Goal: Task Accomplishment & Management: Use online tool/utility

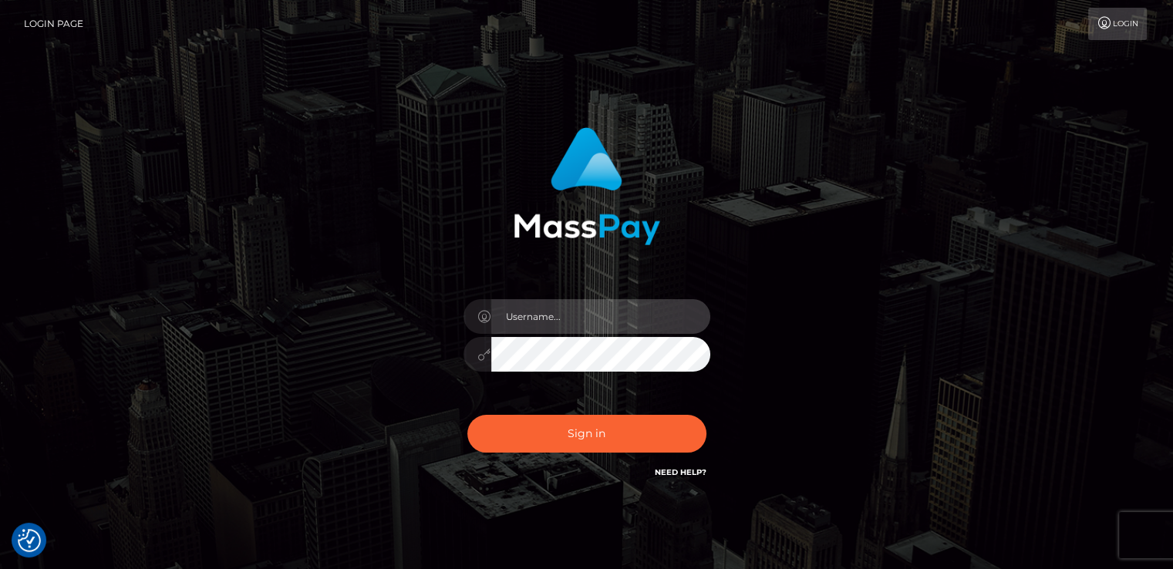
type input "[DOMAIN_NAME]"
click at [582, 466] on div "Sign in Need Help?" at bounding box center [587, 440] width 270 height 69
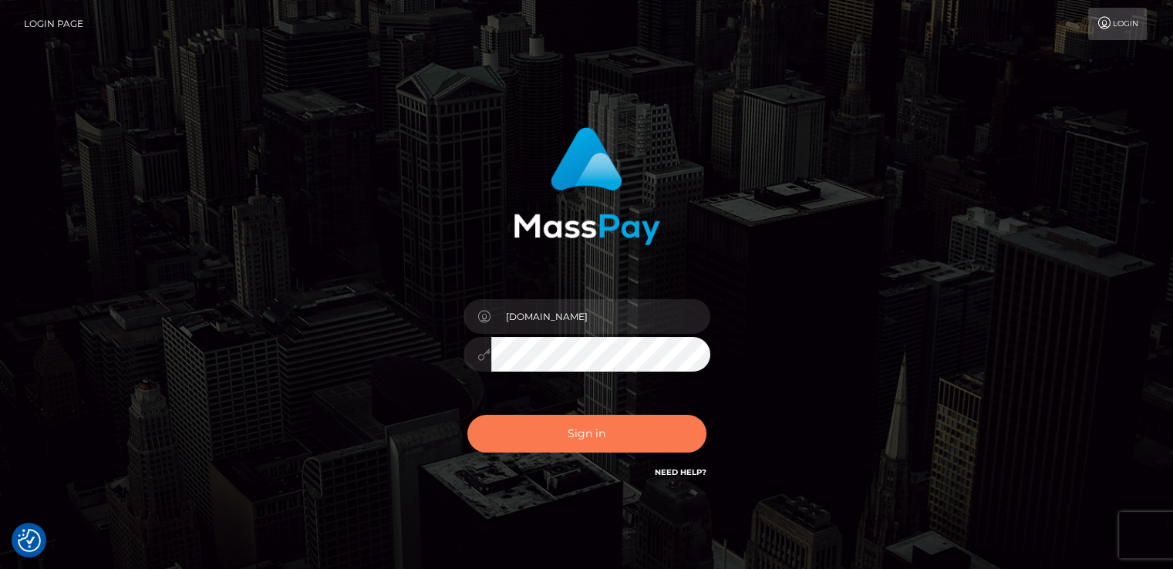
click at [592, 436] on button "Sign in" at bounding box center [586, 434] width 239 height 38
type input "[DOMAIN_NAME]"
click at [513, 419] on button "Sign in" at bounding box center [586, 434] width 239 height 38
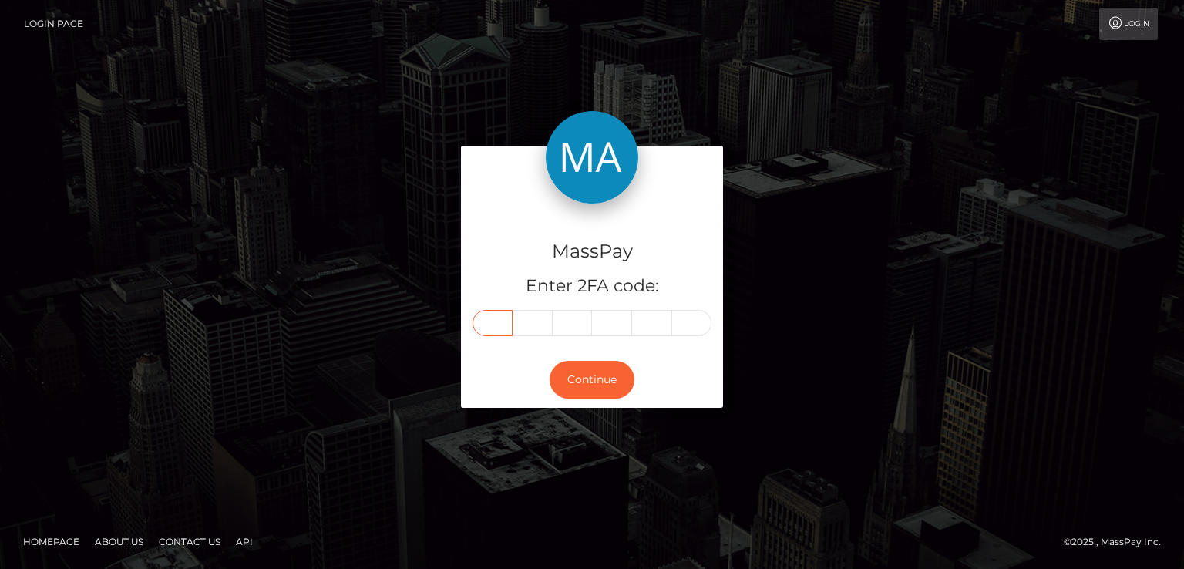
drag, startPoint x: 485, startPoint y: 306, endPoint x: 497, endPoint y: 321, distance: 19.1
paste input "3"
type input "3"
type input "0"
type input "3"
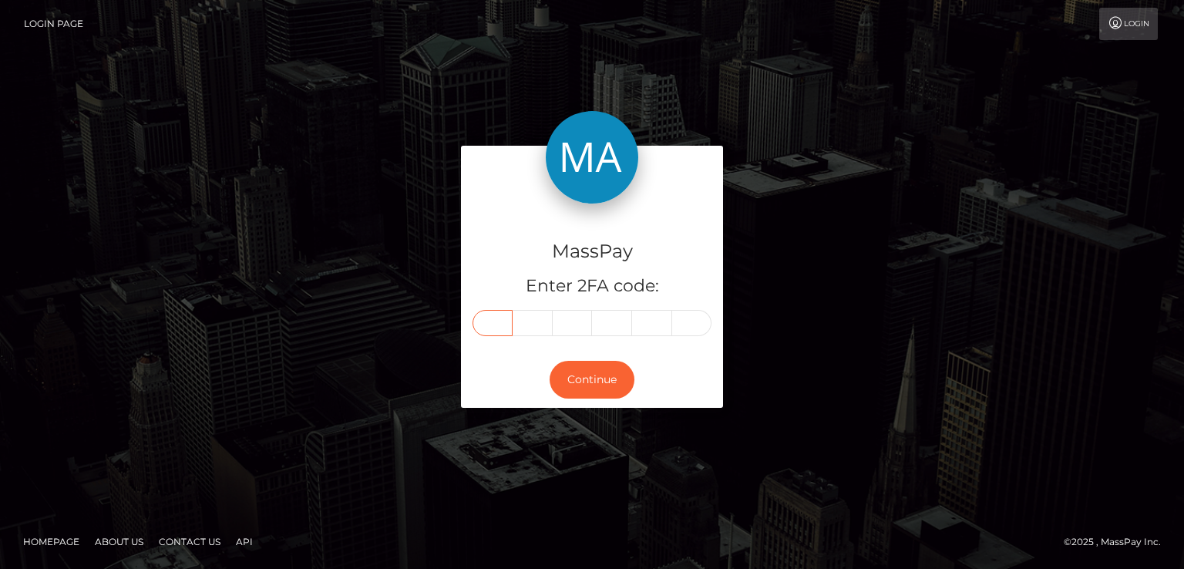
type input "4"
type input "8"
type input "7"
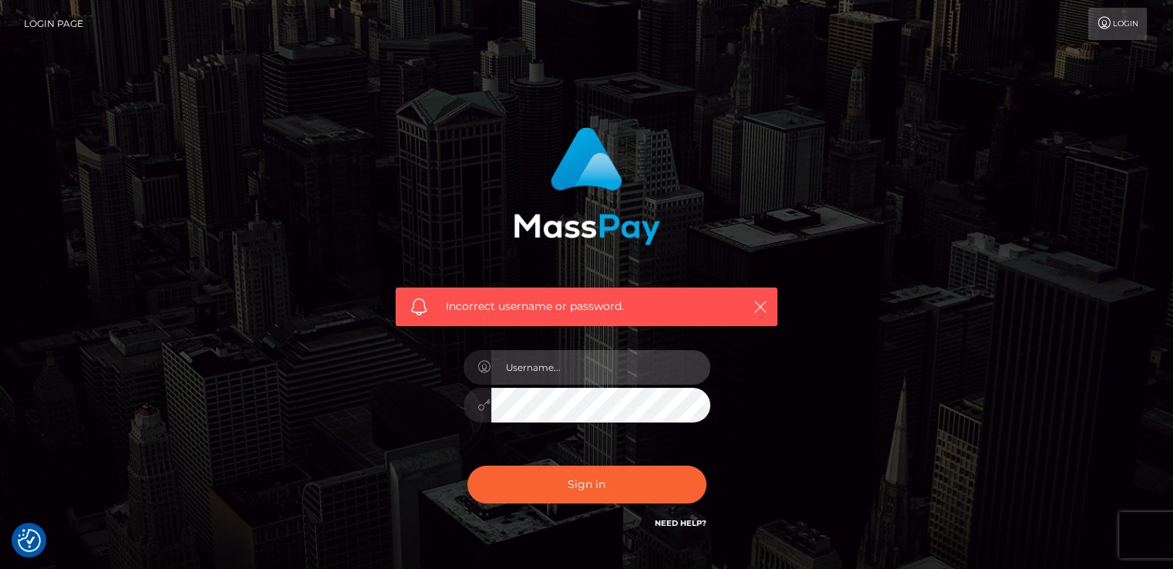
type input "[DOMAIN_NAME]"
click at [765, 313] on icon "button" at bounding box center [759, 306] width 15 height 15
click at [762, 307] on icon "button" at bounding box center [759, 306] width 15 height 15
click at [755, 306] on icon "button" at bounding box center [759, 306] width 15 height 15
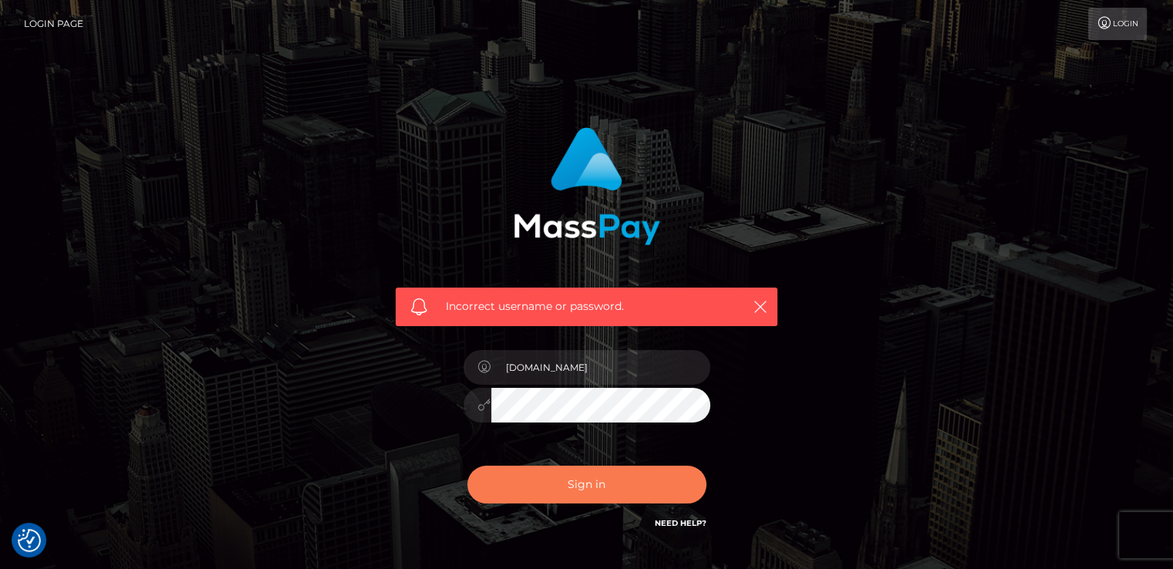
click at [617, 480] on button "Sign in" at bounding box center [586, 485] width 239 height 38
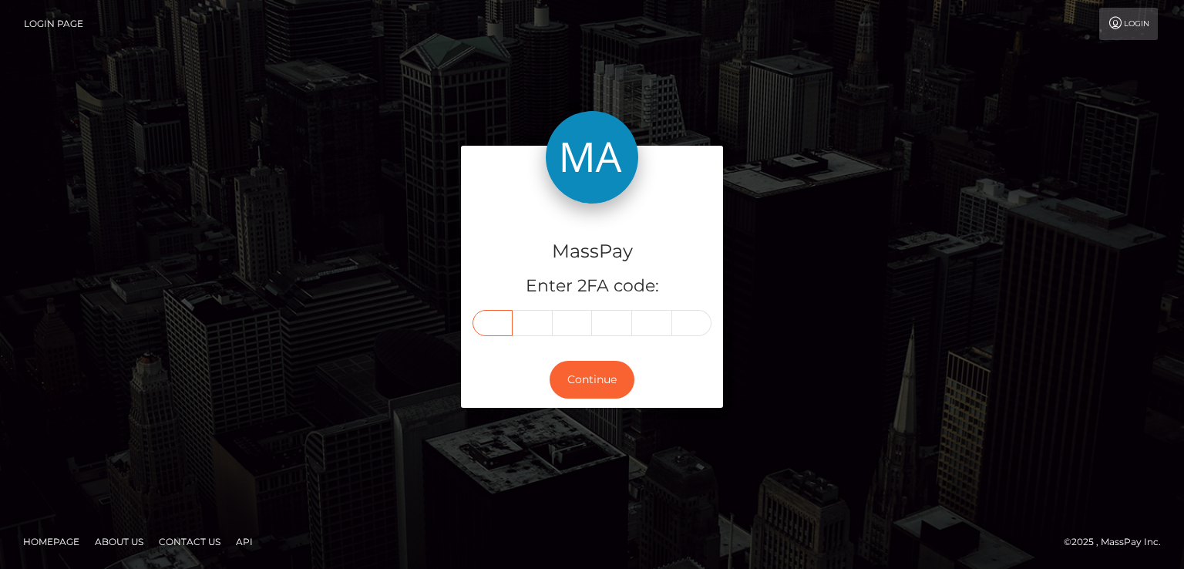
click at [496, 326] on input "text" at bounding box center [493, 323] width 40 height 26
paste input "3"
type input "3"
type input "0"
type input "3"
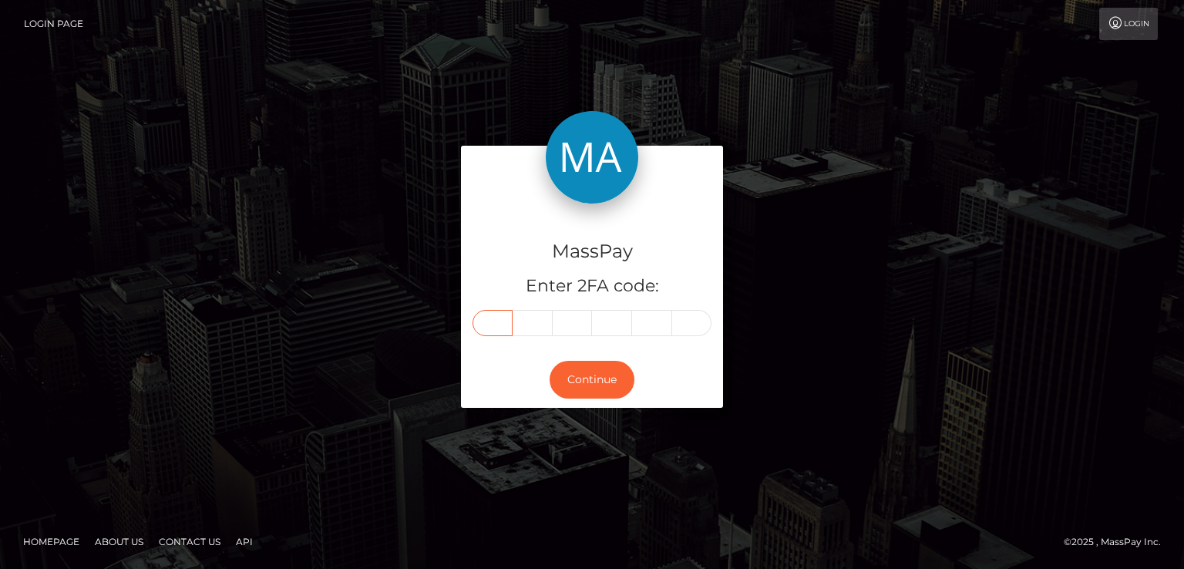
type input "4"
type input "8"
type input "7"
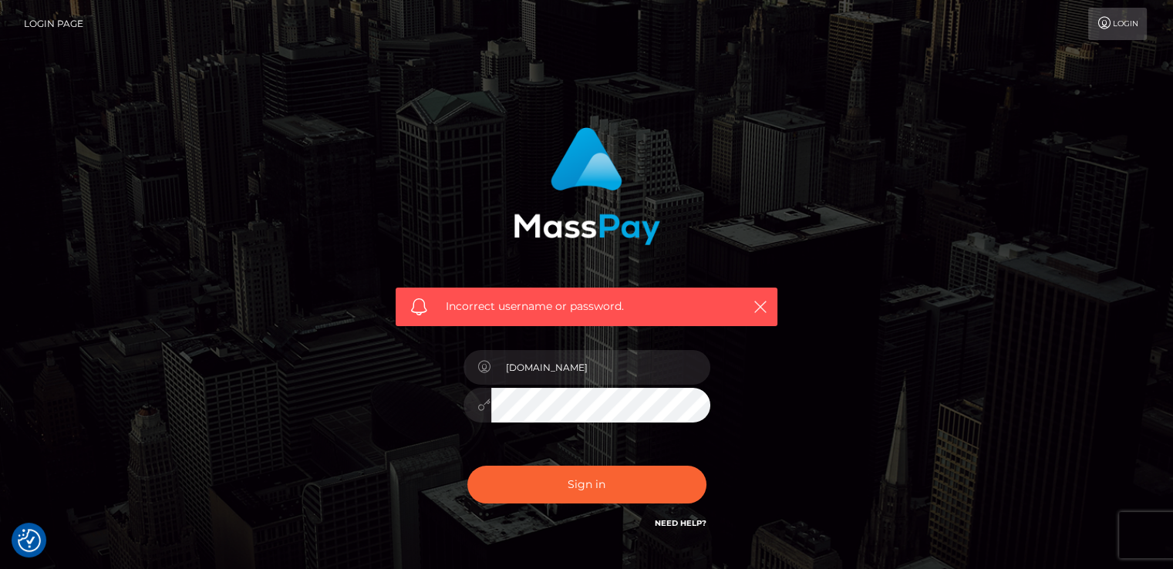
click at [481, 401] on div at bounding box center [586, 403] width 247 height 30
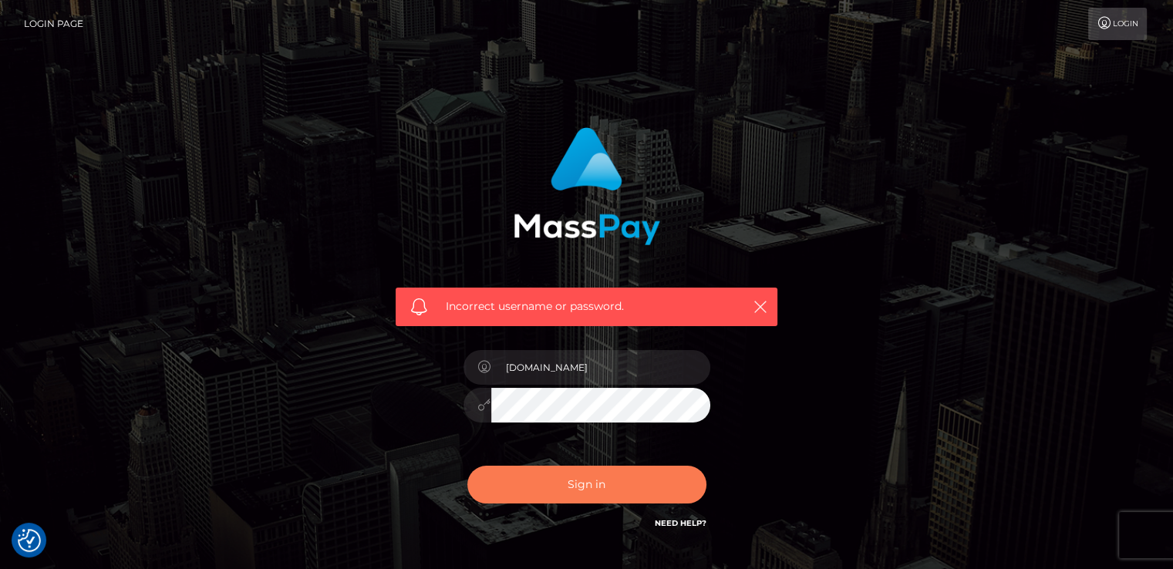
click at [595, 490] on button "Sign in" at bounding box center [586, 485] width 239 height 38
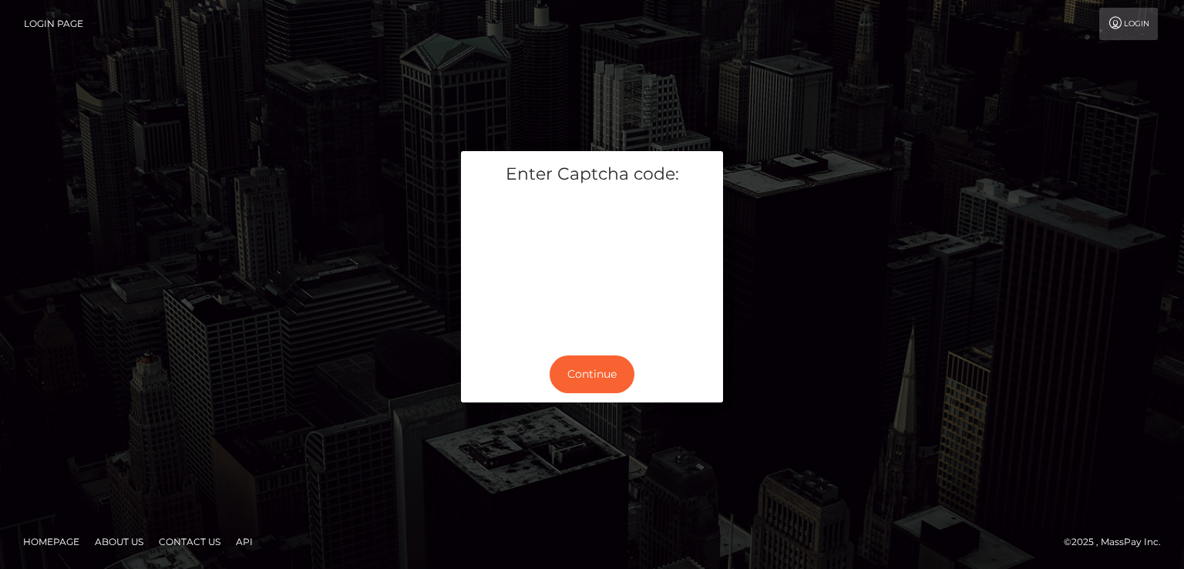
click at [114, 373] on div "Enter Captcha code: Continue" at bounding box center [592, 284] width 1184 height 499
click at [576, 371] on button "Continue" at bounding box center [592, 374] width 85 height 38
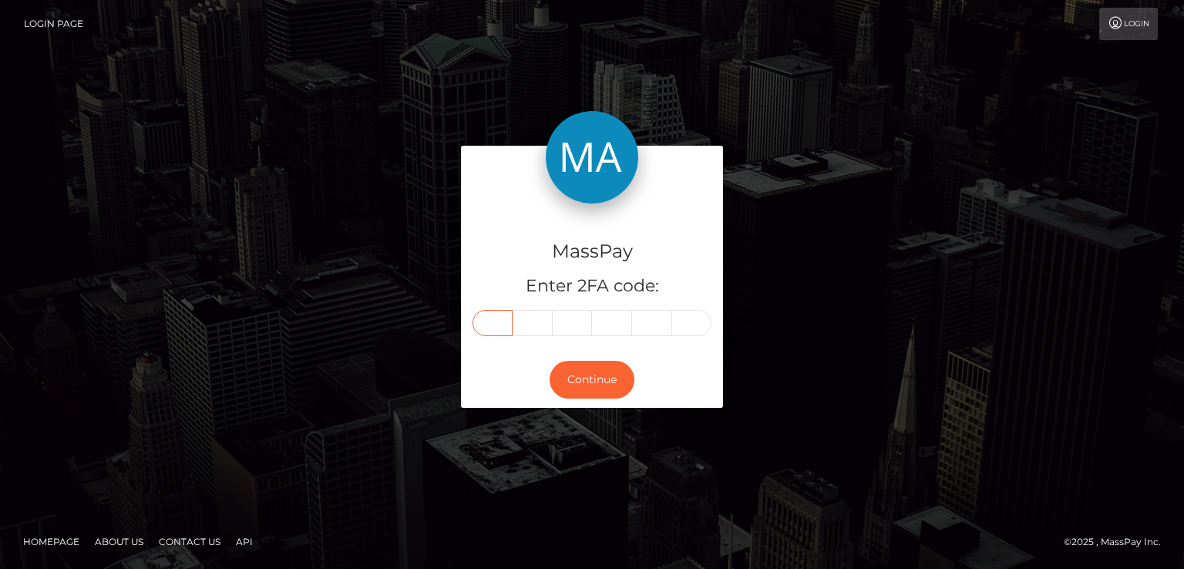
paste input "0"
type input "0"
type input "3"
type input "6"
type input "9"
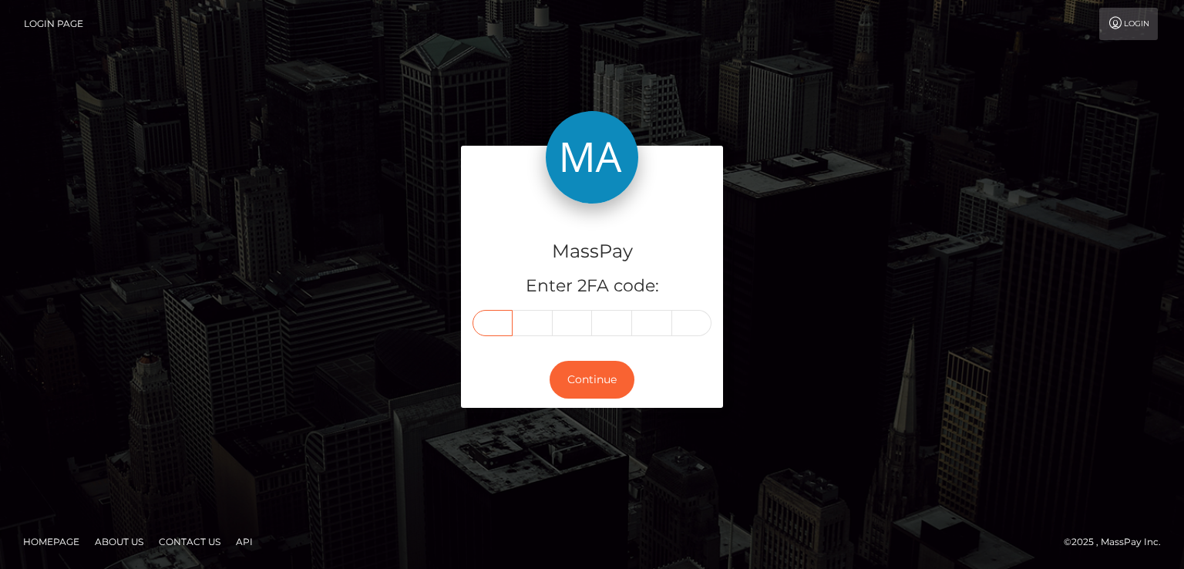
type input "0"
type input "9"
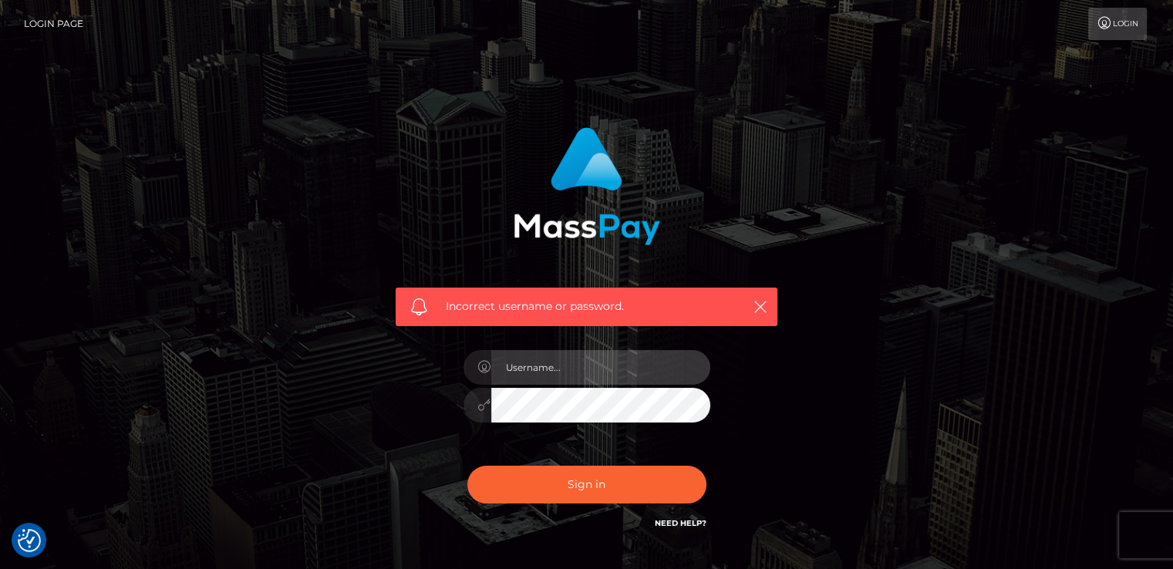
type input "[DOMAIN_NAME]"
click at [541, 374] on input "[DOMAIN_NAME]" at bounding box center [600, 367] width 219 height 35
click at [395, 407] on div "Incorrect username or password. nt.es" at bounding box center [586, 330] width 405 height 428
click at [467, 466] on button "Sign in" at bounding box center [586, 485] width 239 height 38
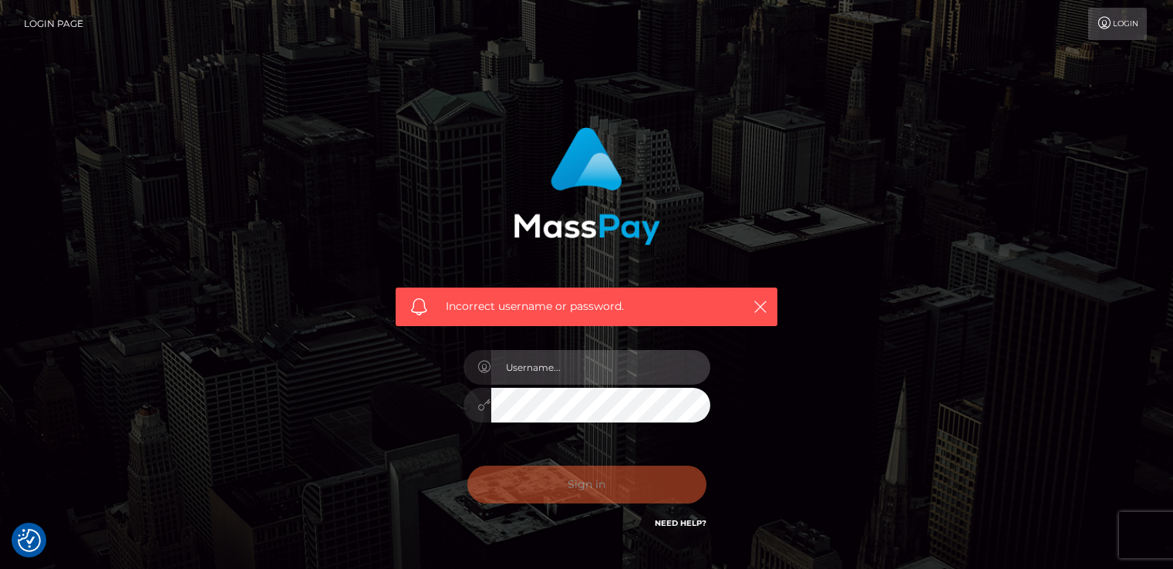
type input "[DOMAIN_NAME]"
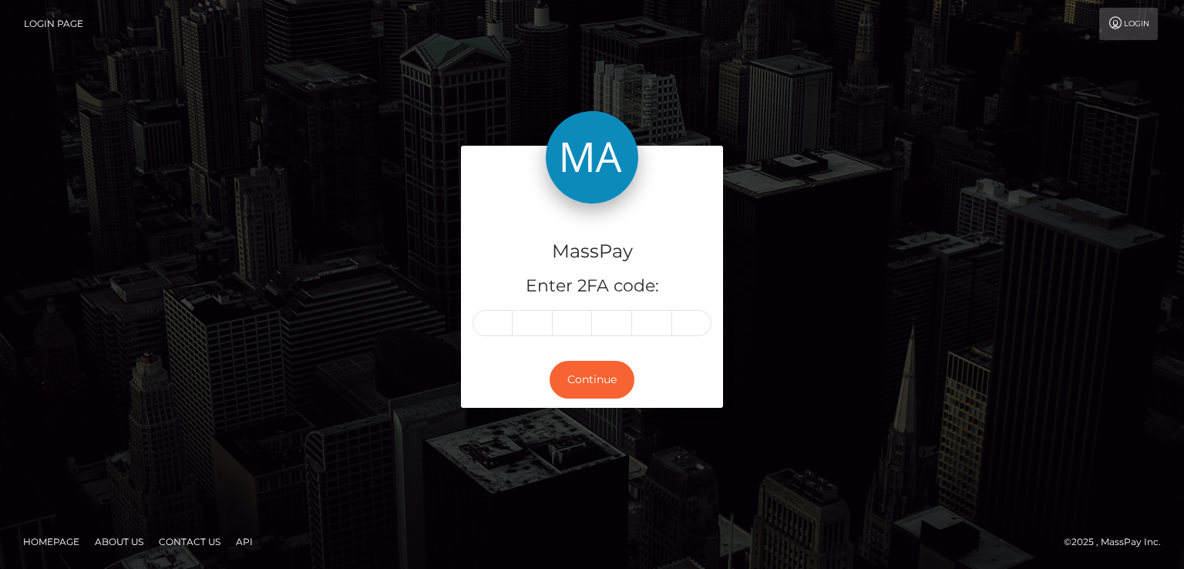
click at [805, 229] on div "MassPay Enter 2FA code: Continue" at bounding box center [592, 284] width 879 height 277
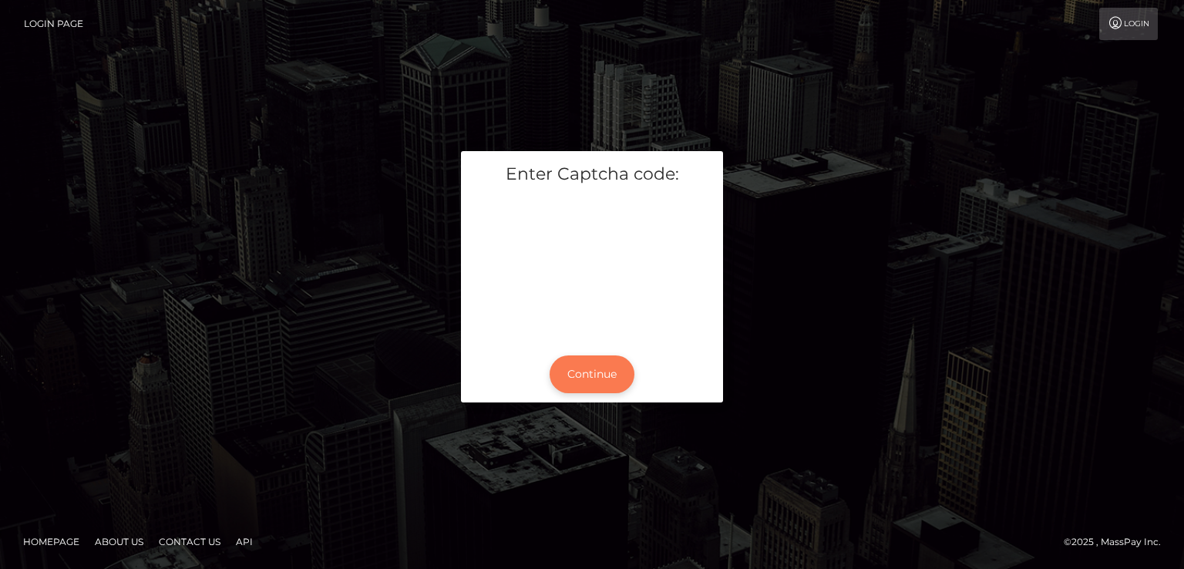
click at [581, 356] on button "Continue" at bounding box center [592, 374] width 85 height 38
click at [580, 363] on button "Continue" at bounding box center [592, 374] width 85 height 38
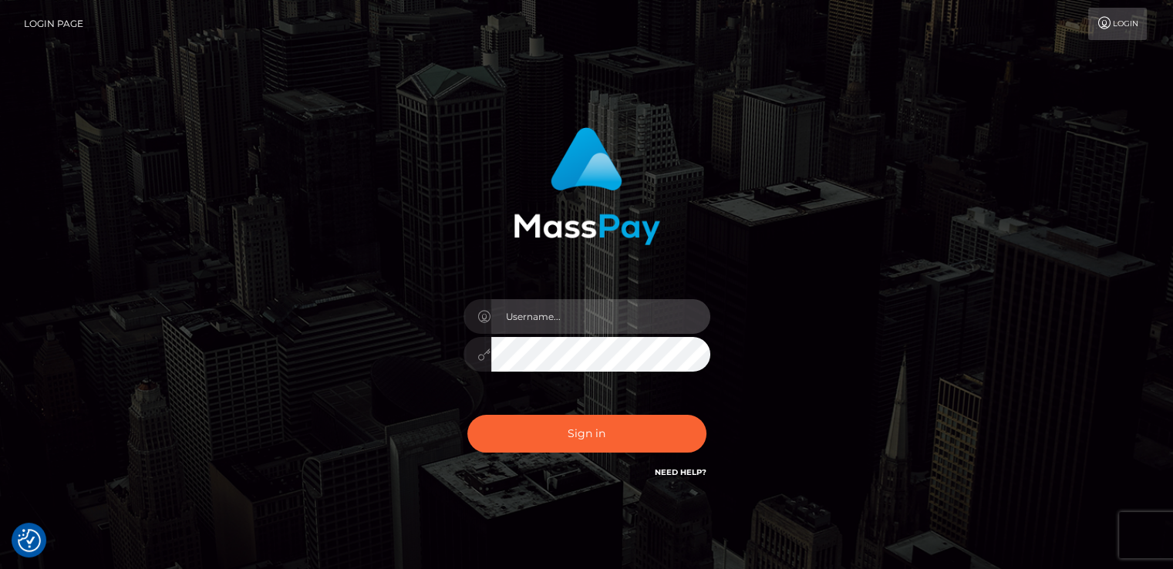
type input "[DOMAIN_NAME]"
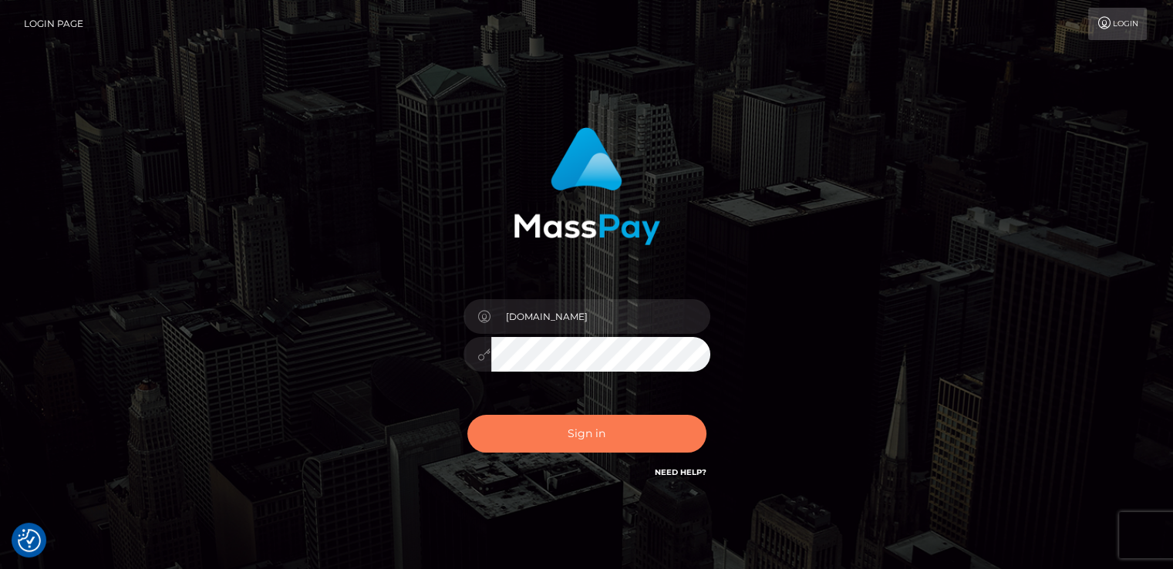
click at [607, 439] on button "Sign in" at bounding box center [586, 434] width 239 height 38
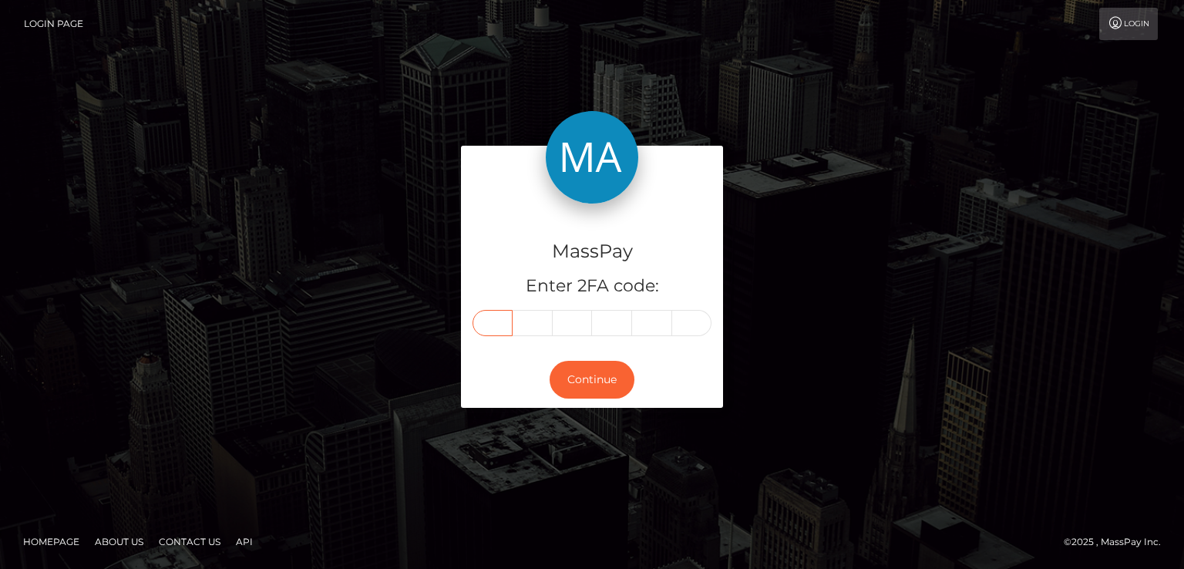
paste input "9"
type input "9"
type input "3"
type input "4"
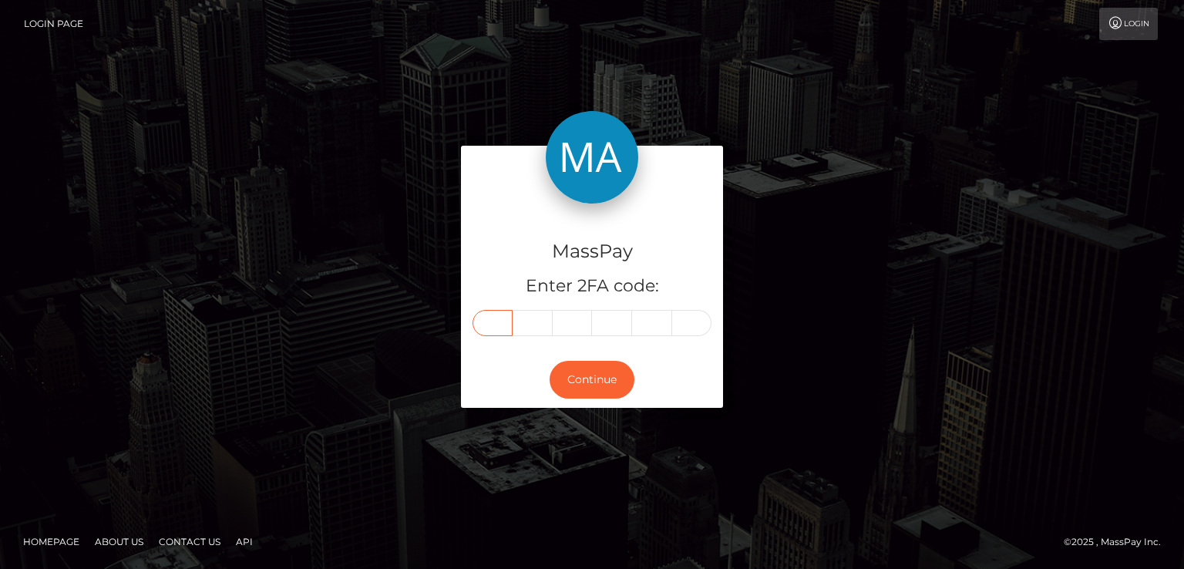
type input "5"
type input "8"
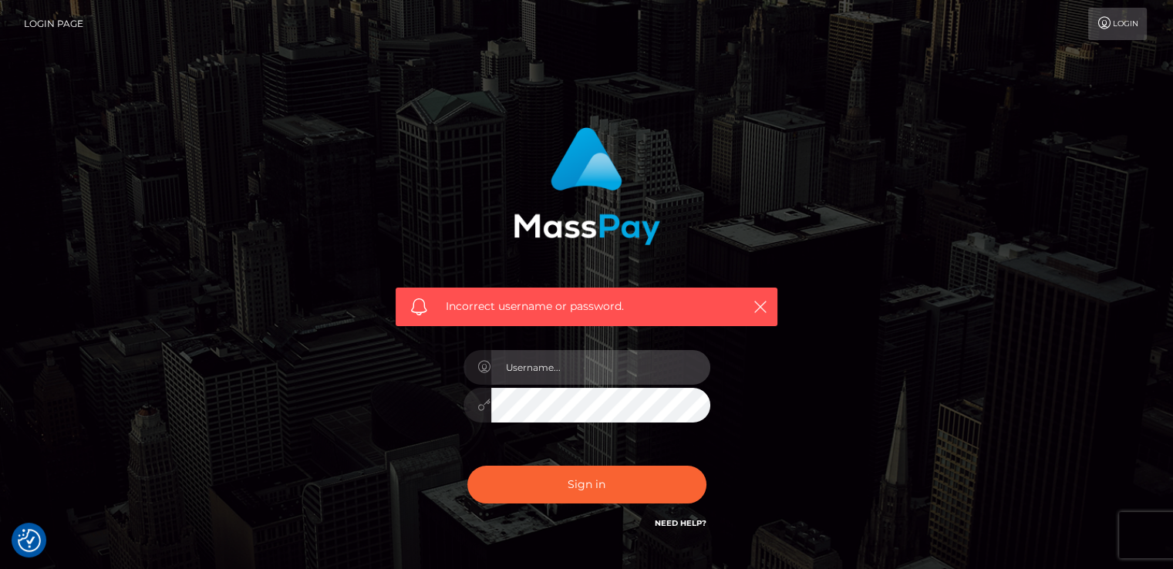
type input "[DOMAIN_NAME]"
click at [562, 371] on input "[DOMAIN_NAME]" at bounding box center [600, 367] width 219 height 35
click at [523, 385] on div "[DOMAIN_NAME]" at bounding box center [587, 397] width 270 height 118
click at [549, 370] on input "[DOMAIN_NAME]" at bounding box center [600, 367] width 219 height 35
click at [607, 386] on div "[DOMAIN_NAME]" at bounding box center [587, 397] width 270 height 118
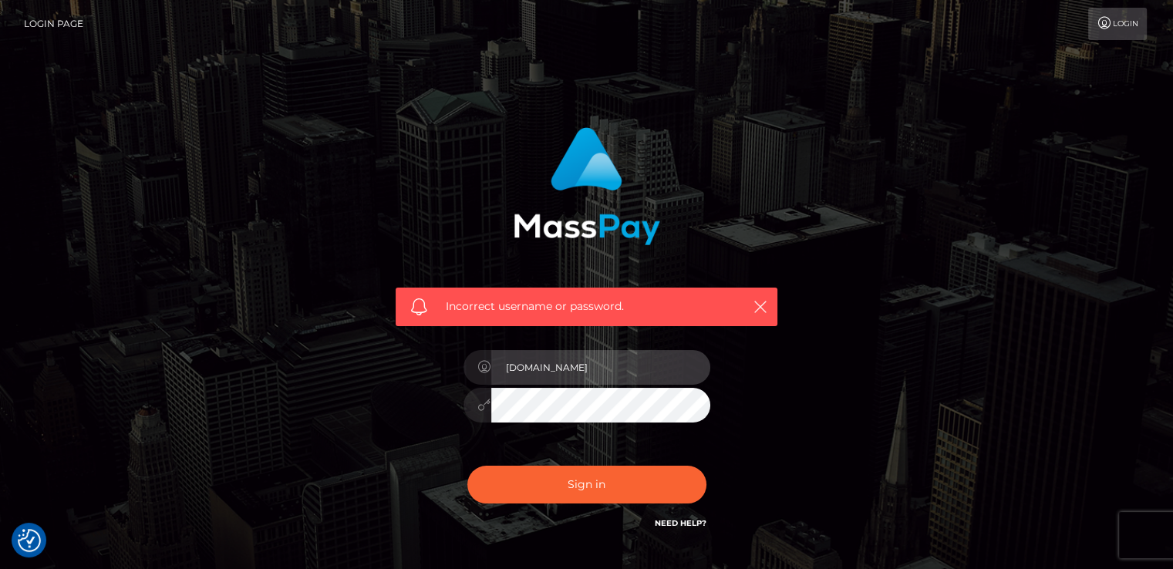
click at [606, 366] on input "[DOMAIN_NAME]" at bounding box center [600, 367] width 219 height 35
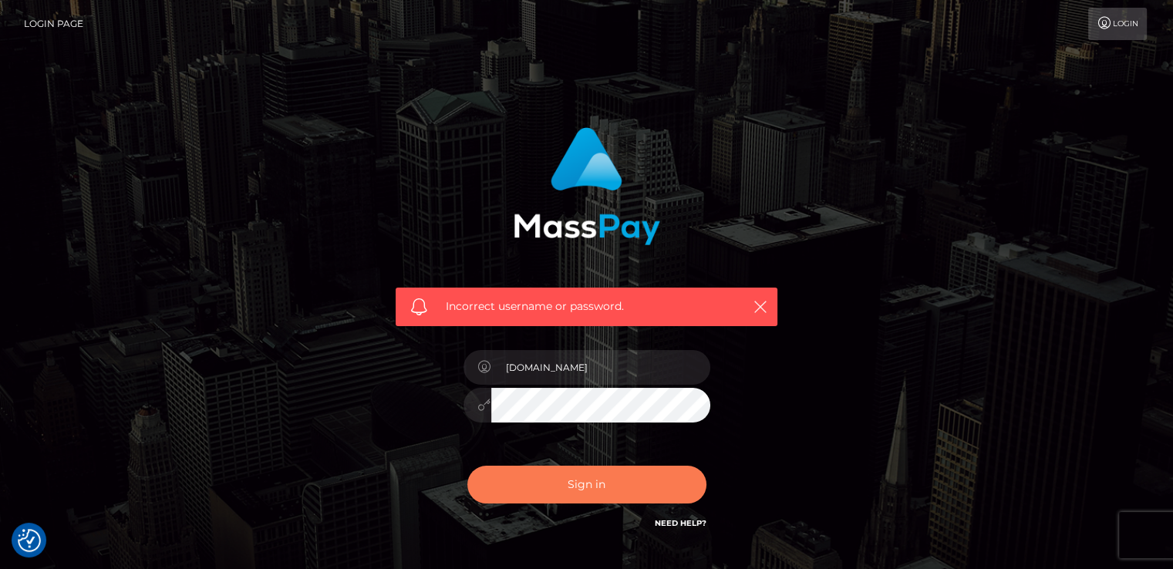
click at [558, 494] on button "Sign in" at bounding box center [586, 485] width 239 height 38
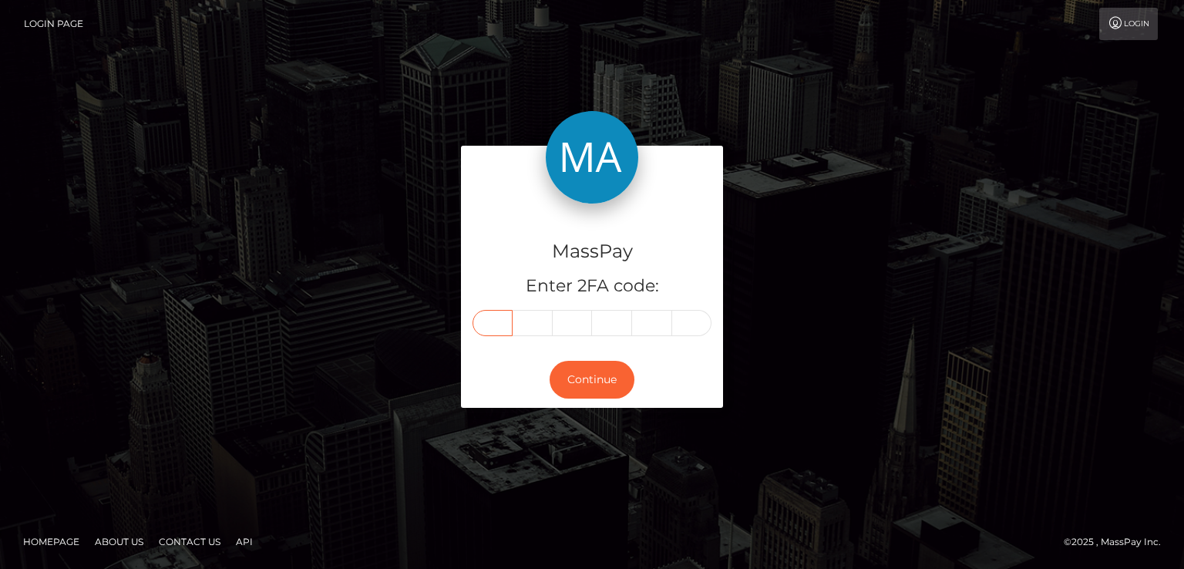
paste input "5"
type input "5"
type input "1"
type input "5"
type input "2"
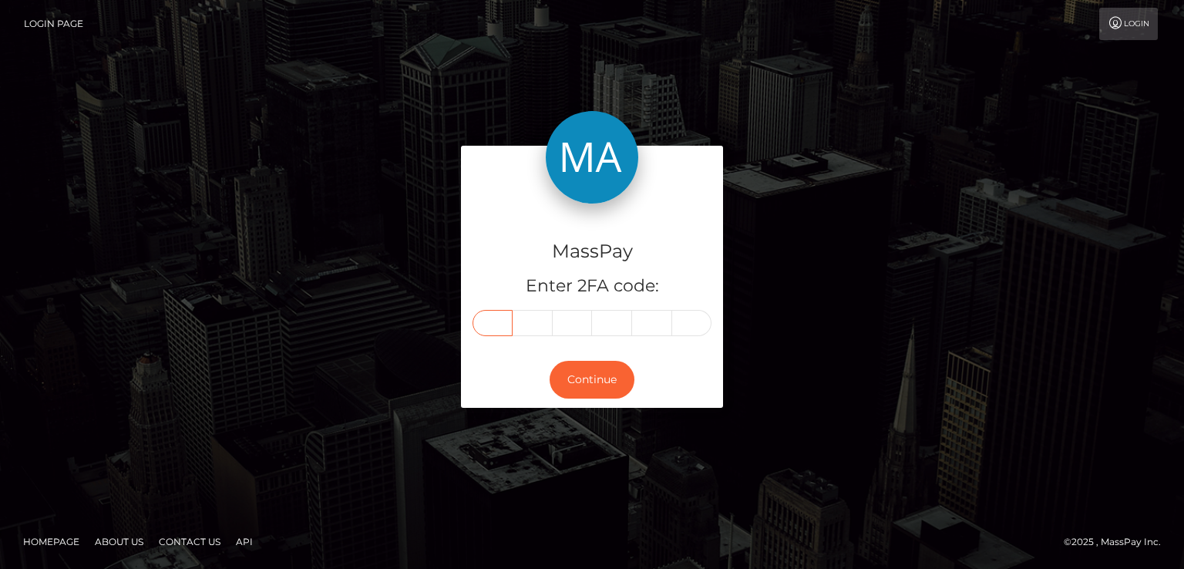
type input "5"
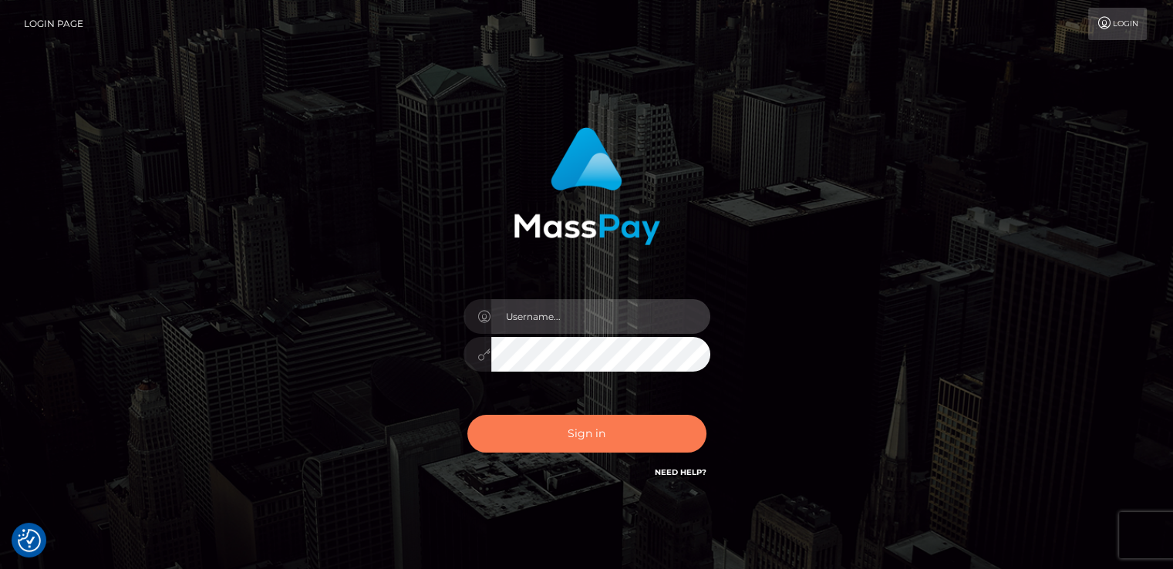
type input "[DOMAIN_NAME]"
click at [563, 442] on button "Sign in" at bounding box center [586, 434] width 239 height 38
type input "nt.es"
click at [592, 432] on button "Sign in" at bounding box center [586, 434] width 239 height 38
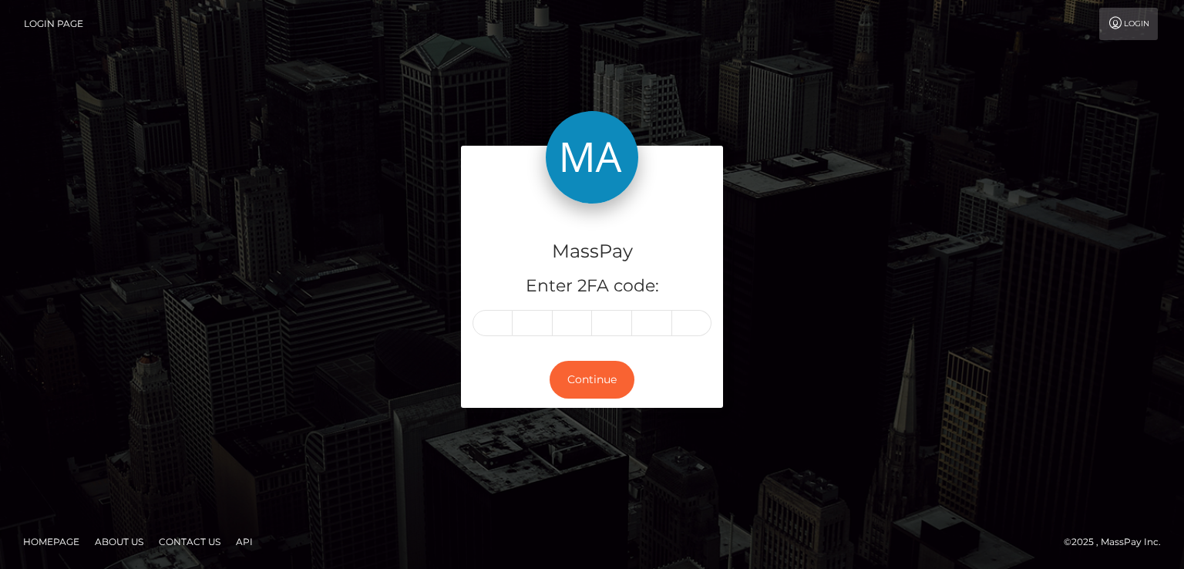
type input "2"
type input "5"
type input "0"
type input "9"
type input "2"
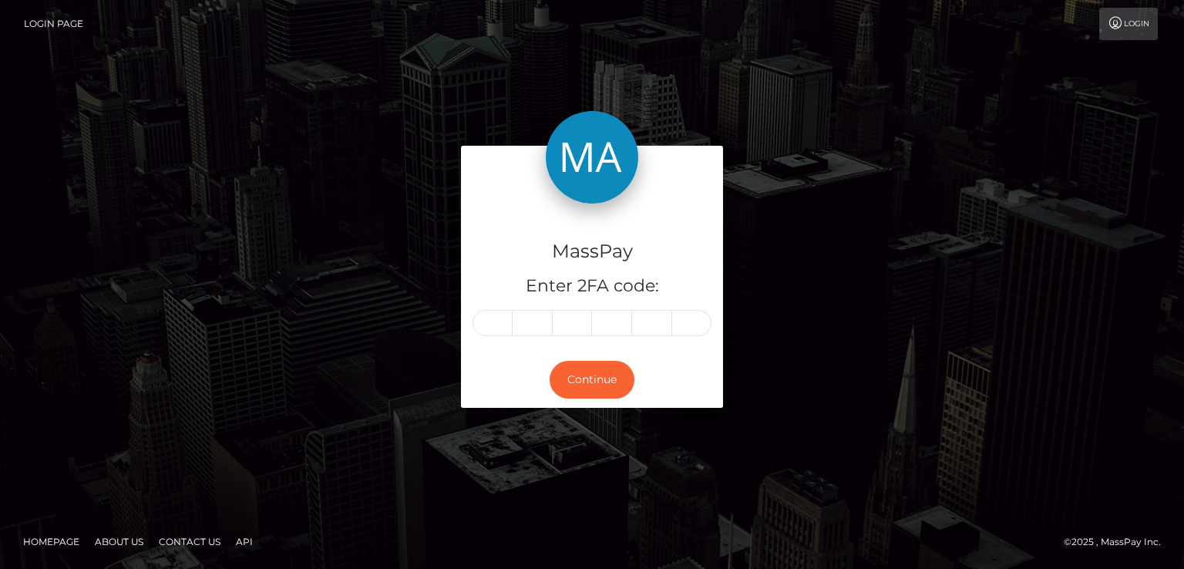
type input "6"
click at [604, 390] on button "Continue" at bounding box center [592, 380] width 85 height 38
click at [591, 383] on button "Continue" at bounding box center [592, 380] width 85 height 38
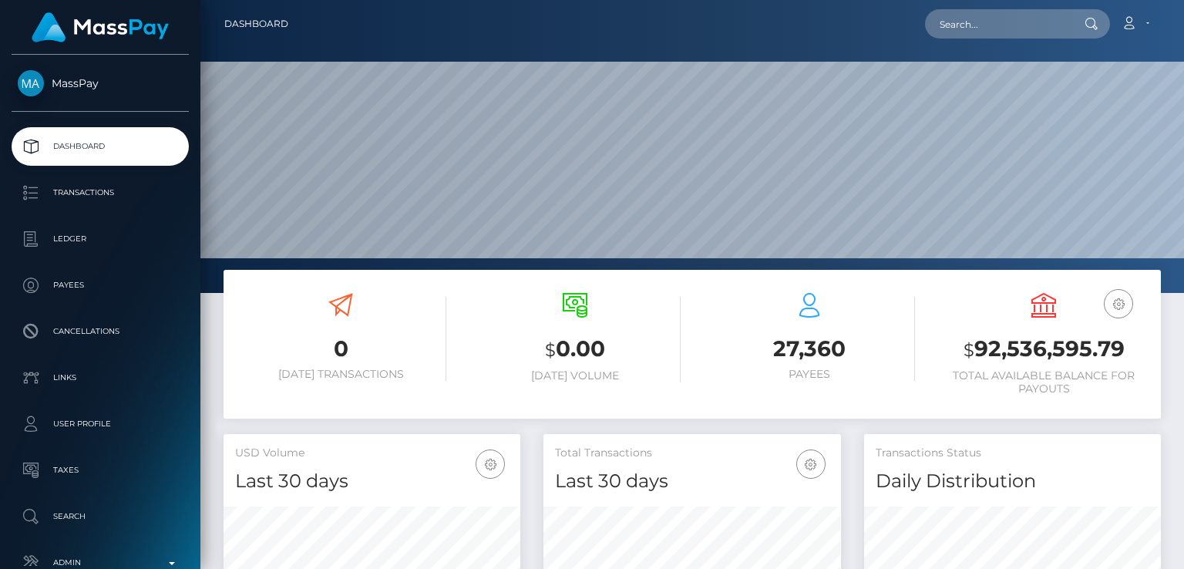
scroll to position [273, 296]
click at [1018, 20] on input "text" at bounding box center [997, 23] width 145 height 29
type input "V"
paste input "leadenise@windowslive.com"
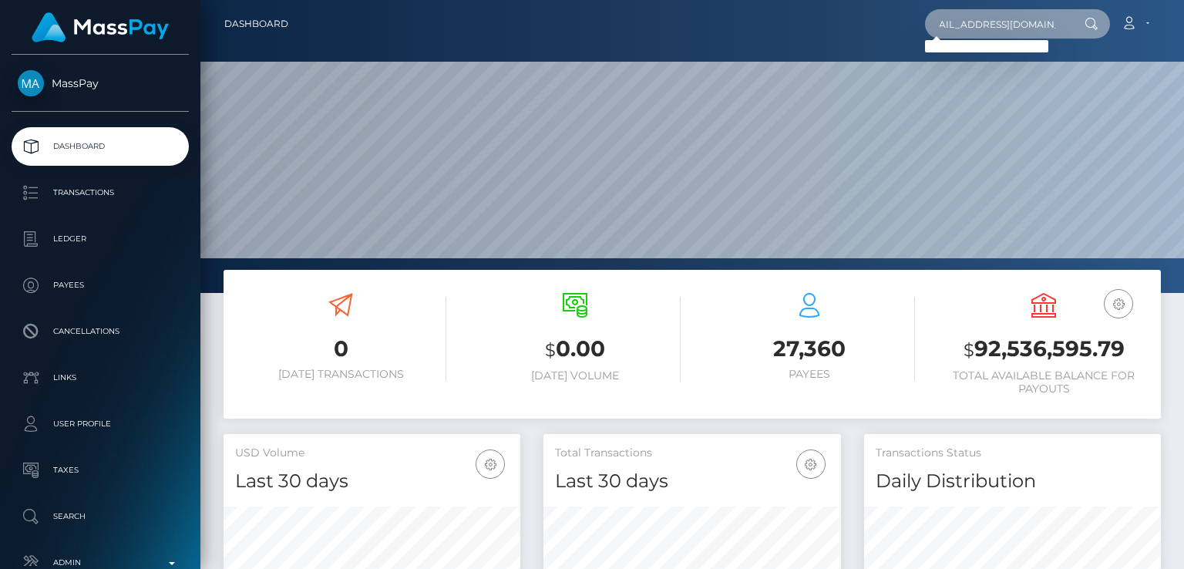
type input "leadenise@windowslive.com"
click at [999, 21] on input "leadenise@windowslive.com" at bounding box center [997, 23] width 145 height 29
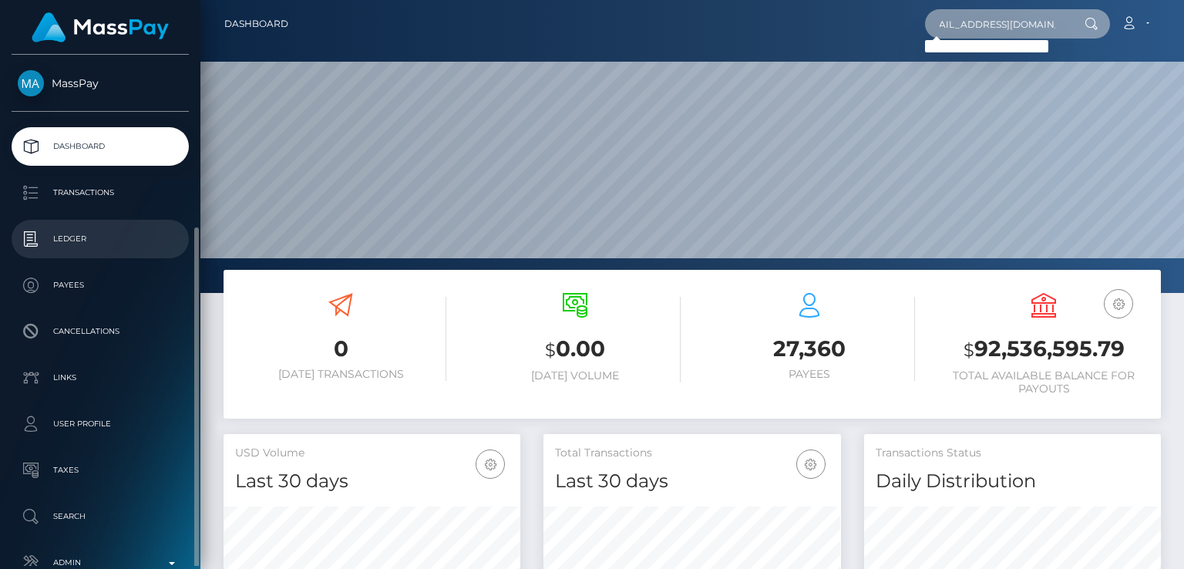
scroll to position [93, 0]
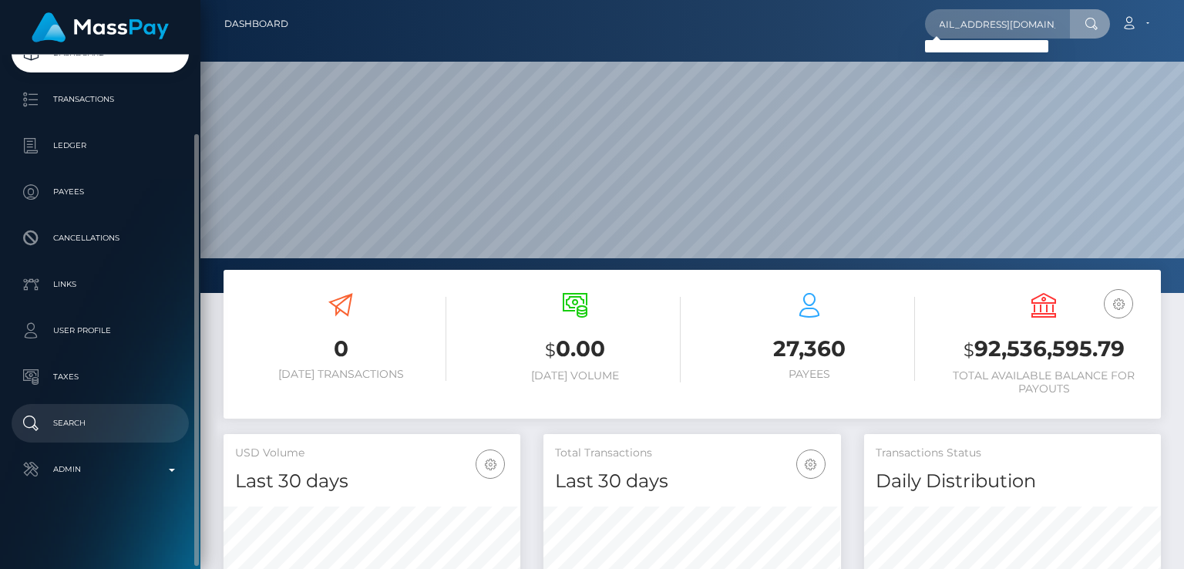
click at [77, 429] on p "Search" at bounding box center [100, 423] width 165 height 23
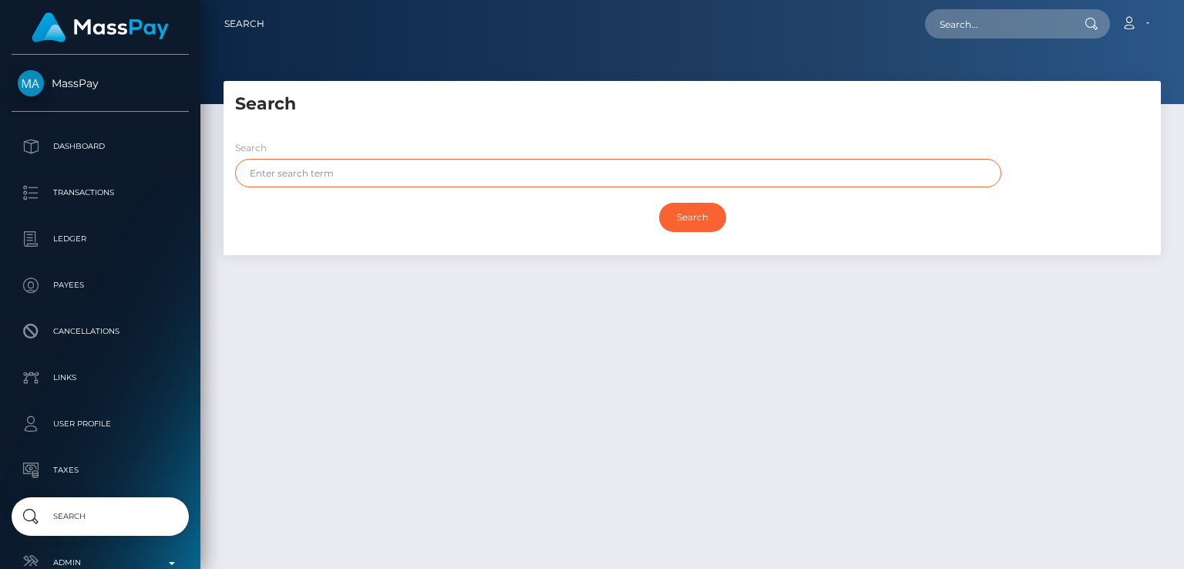
click at [464, 174] on input "text" at bounding box center [618, 173] width 766 height 29
paste input "Lea"
type input "Lea"
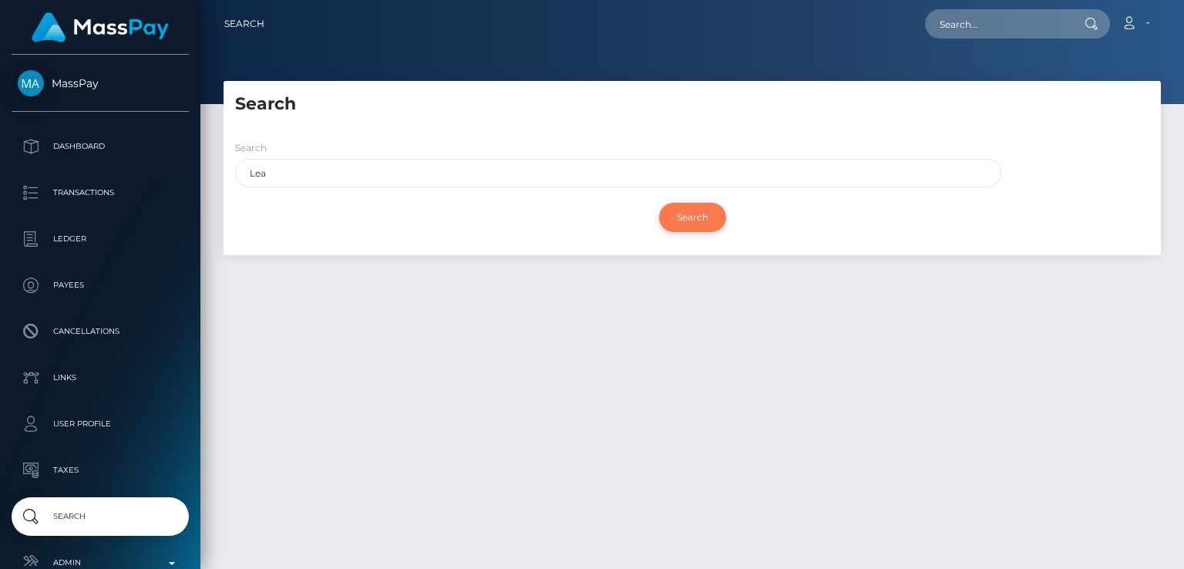
click at [702, 217] on input "Search" at bounding box center [692, 217] width 67 height 29
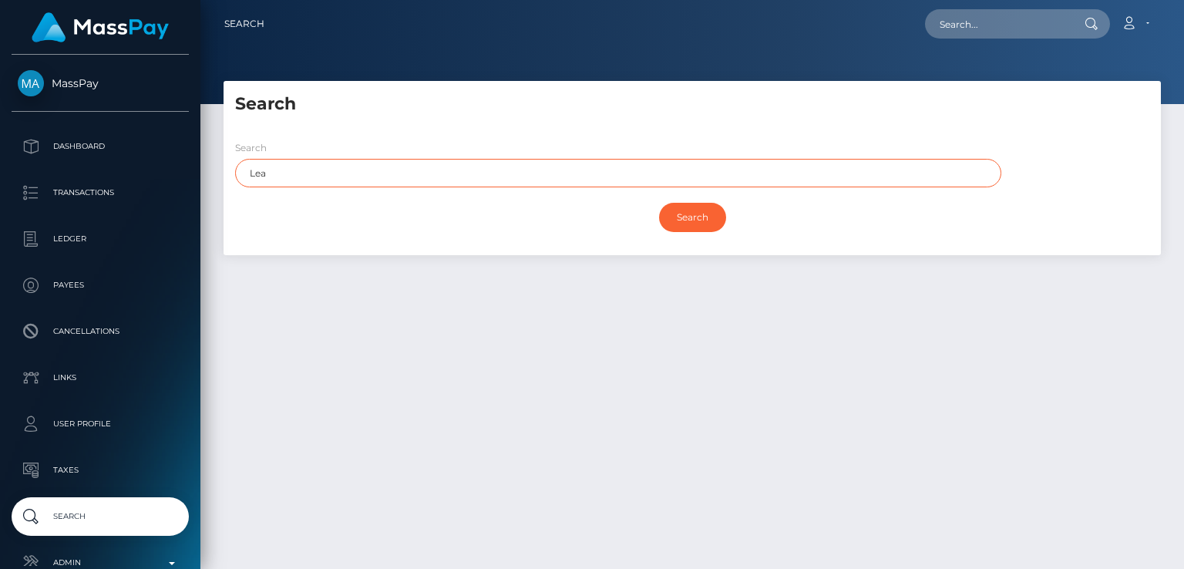
click at [546, 180] on input "Lea" at bounding box center [618, 173] width 766 height 29
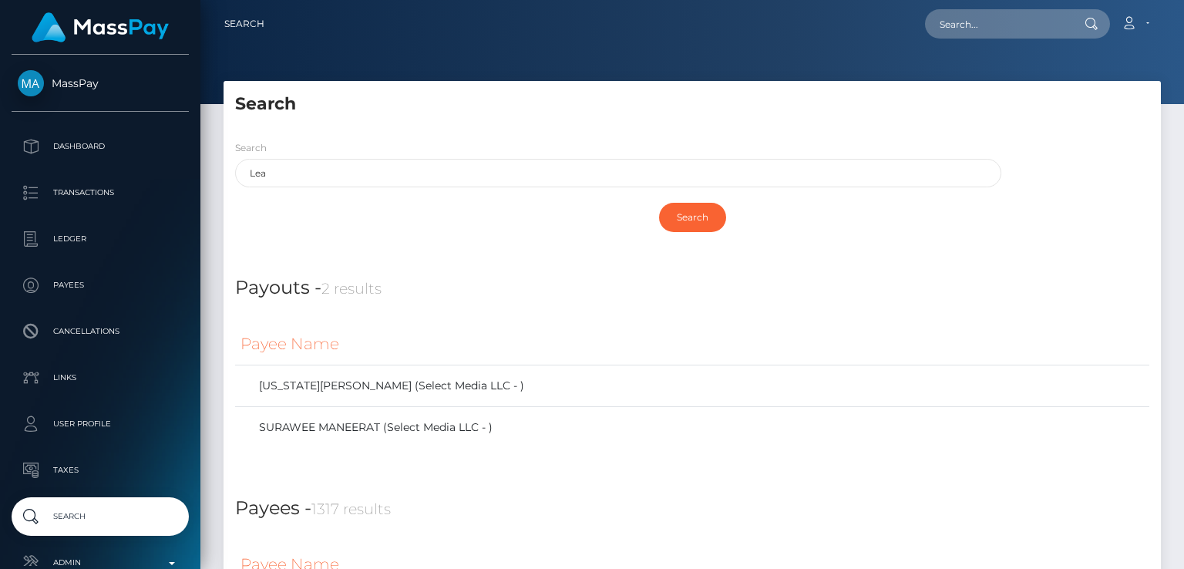
click at [635, 255] on div "Payouts - 2 results" at bounding box center [692, 278] width 937 height 47
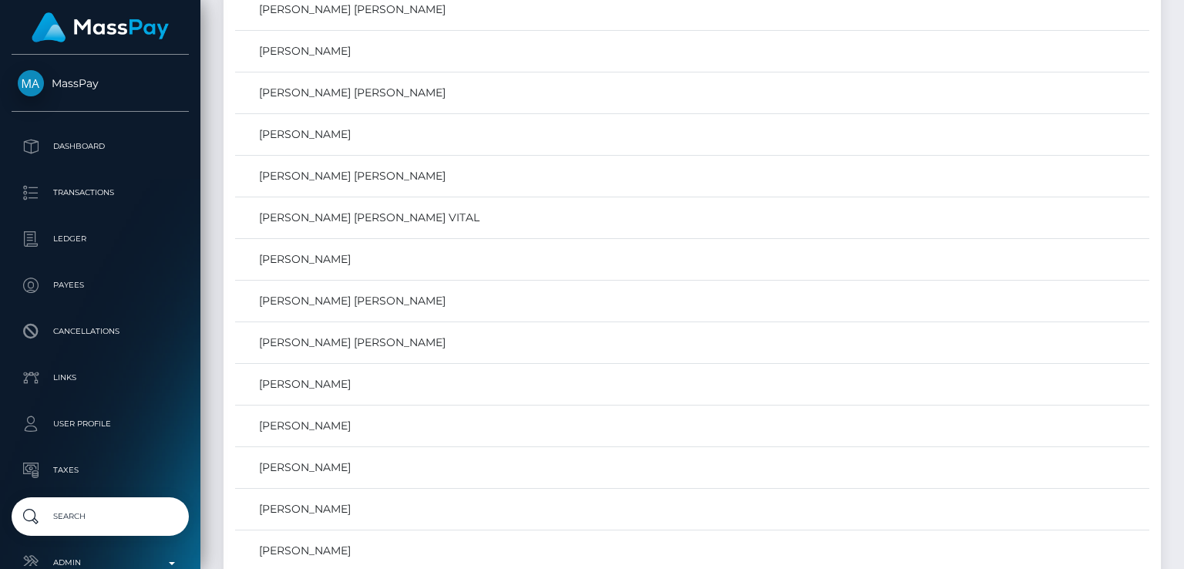
scroll to position [18259, 0]
